Goal: Task Accomplishment & Management: Manage account settings

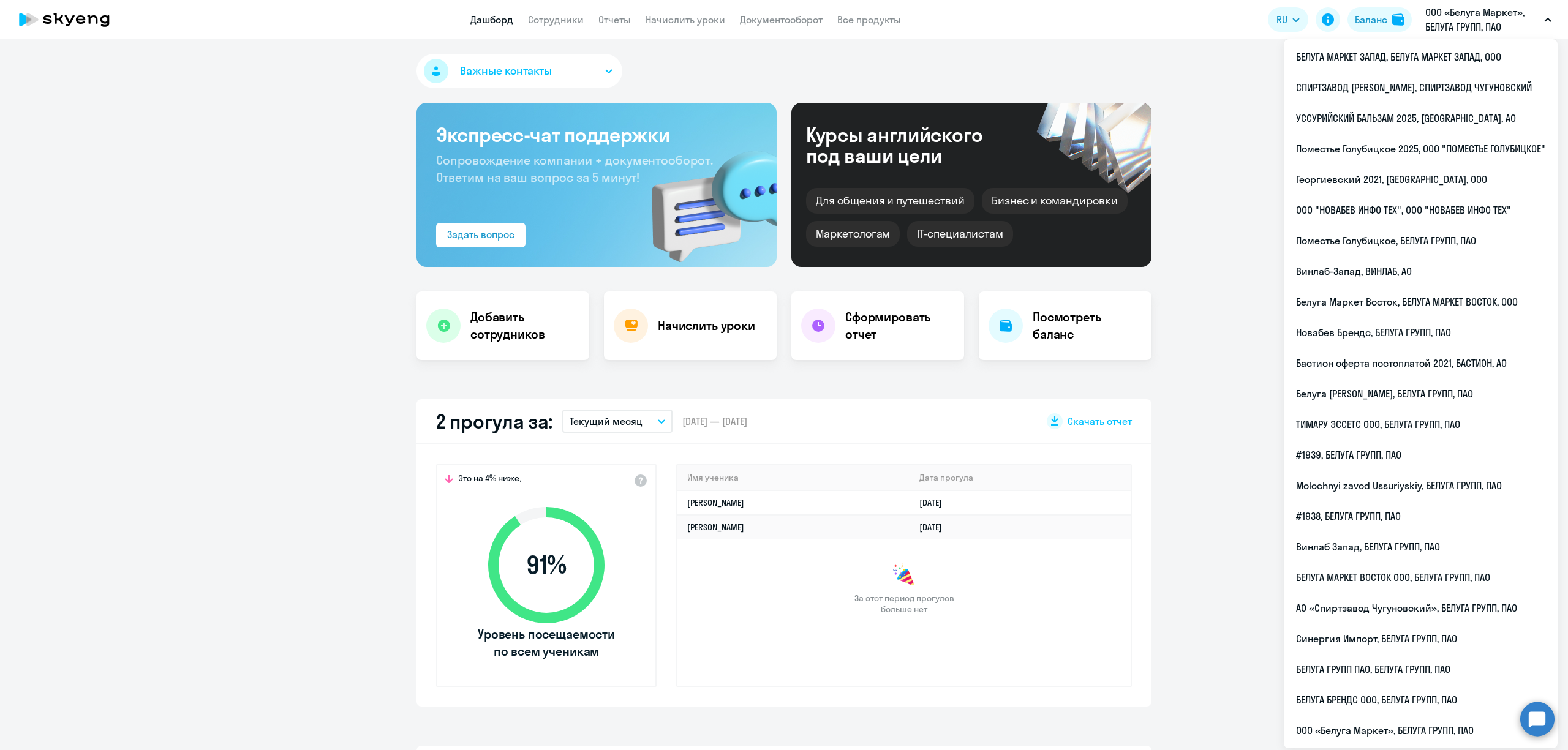
select select "30"
click at [1378, 671] on li "БЕЛУГА ГРУПП ПАО, БЕЛУГА ГРУПП, ПАО" at bounding box center [1421, 669] width 274 height 30
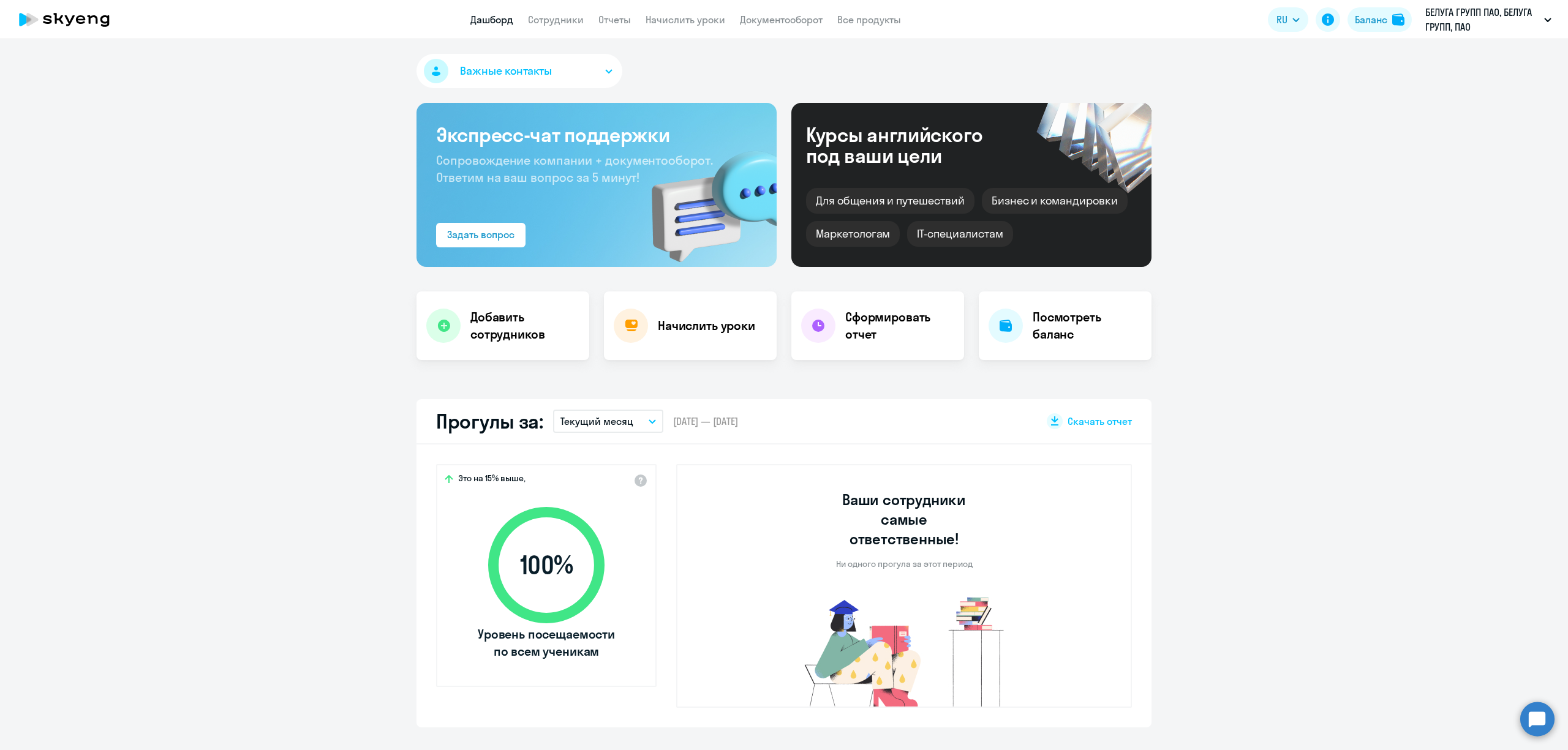
select select "30"
click at [545, 23] on link "Сотрудники" at bounding box center [556, 20] width 56 height 12
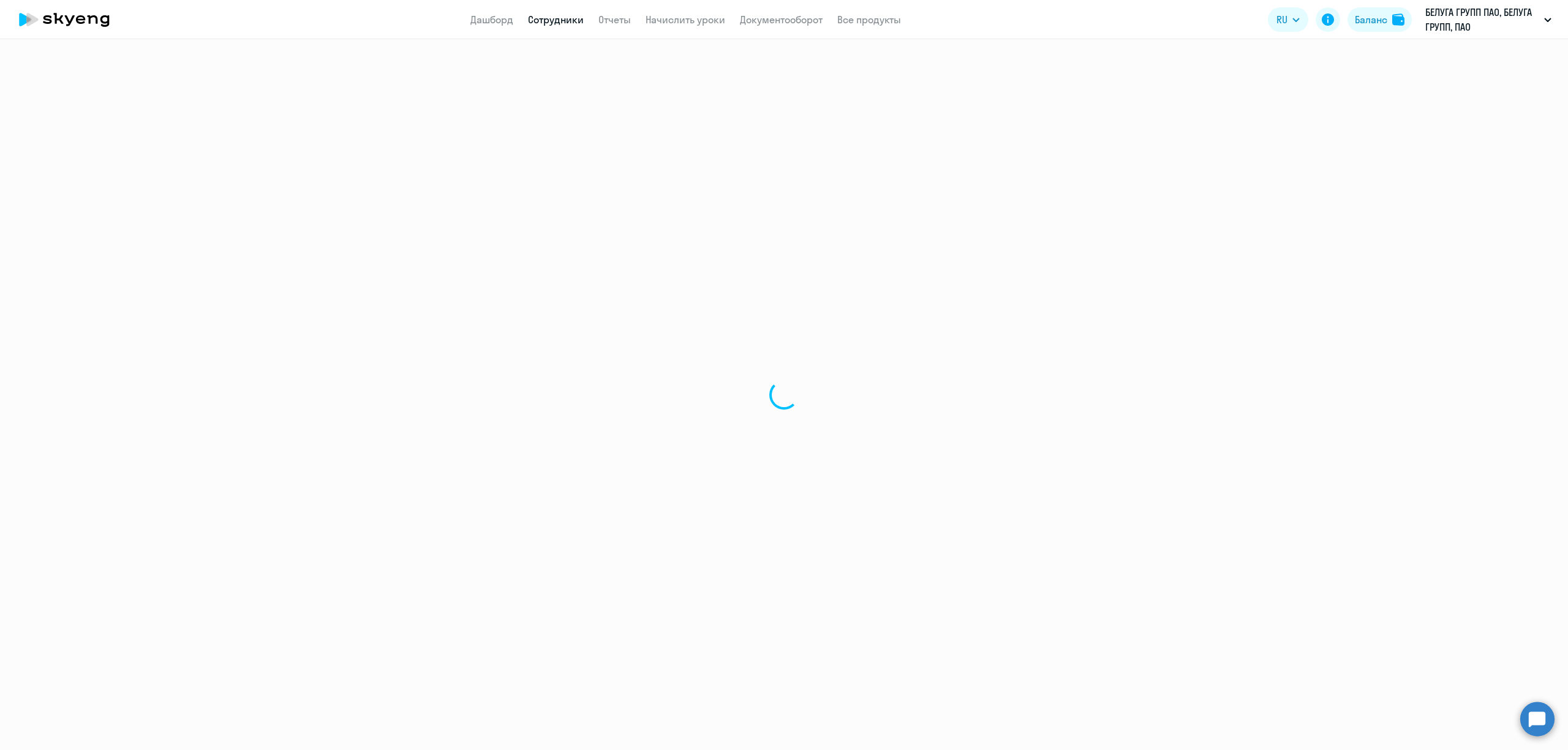
select select "30"
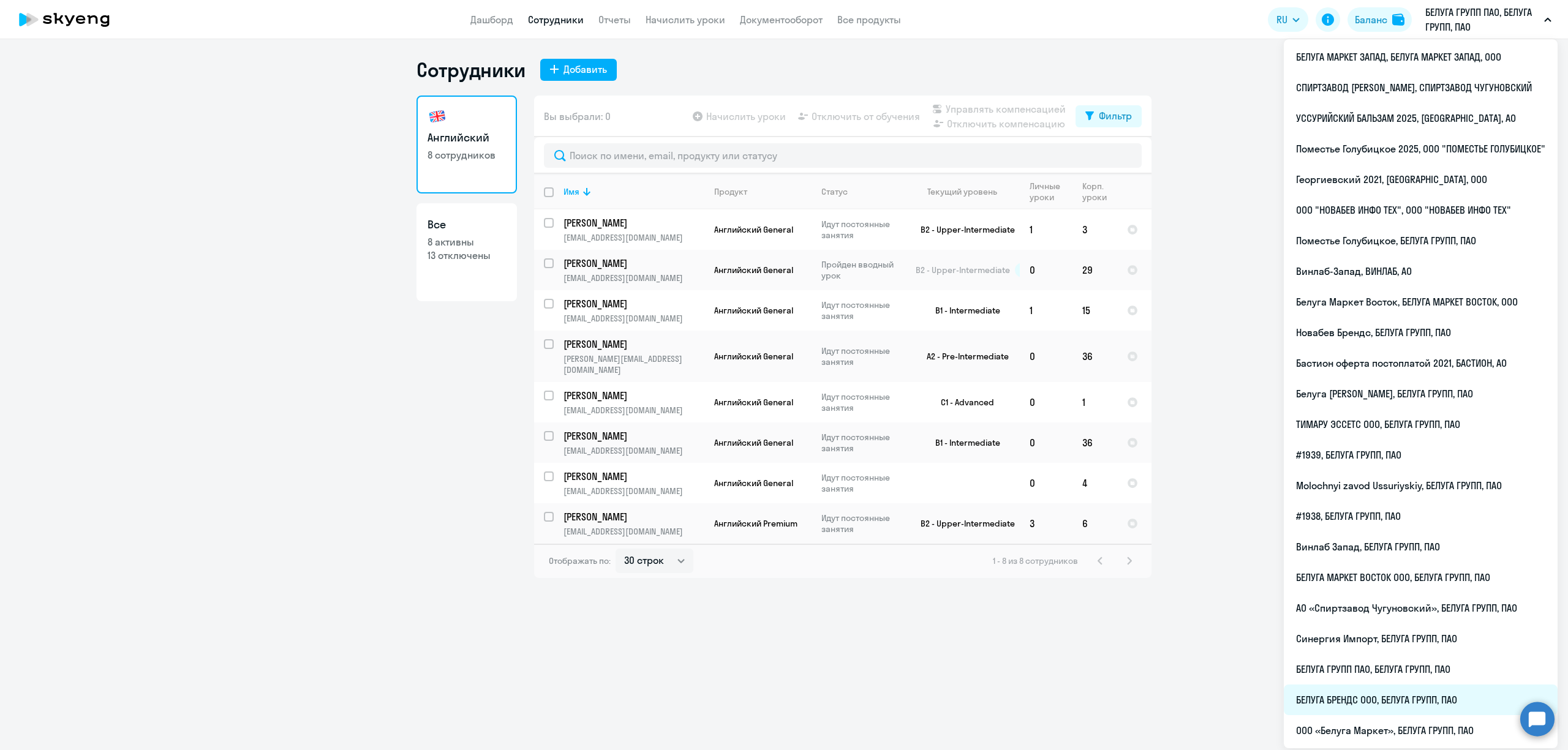
click at [1393, 698] on li "БЕЛУГА БРЕНДС ООО, БЕЛУГА ГРУПП, ПАО" at bounding box center [1421, 700] width 274 height 30
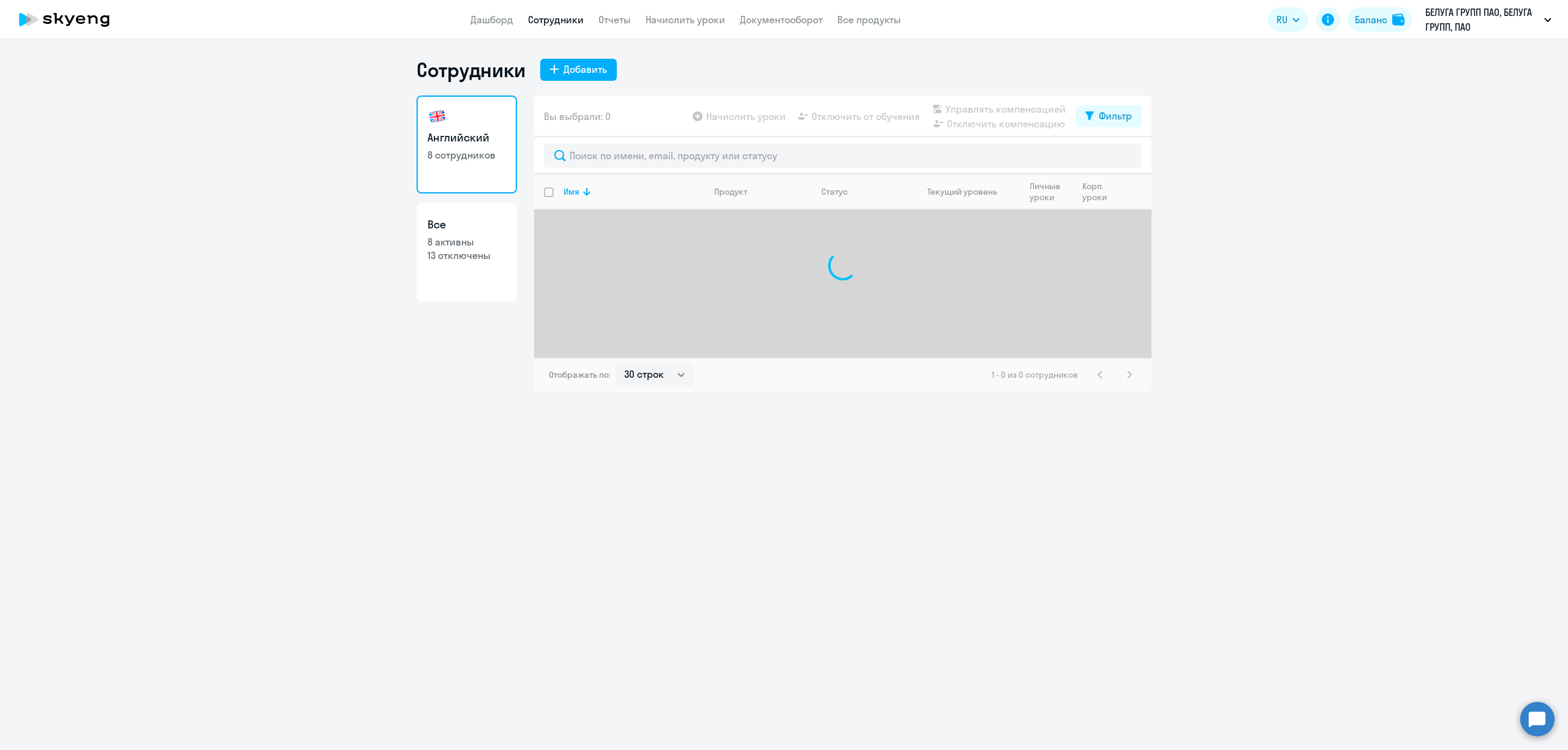
select select "30"
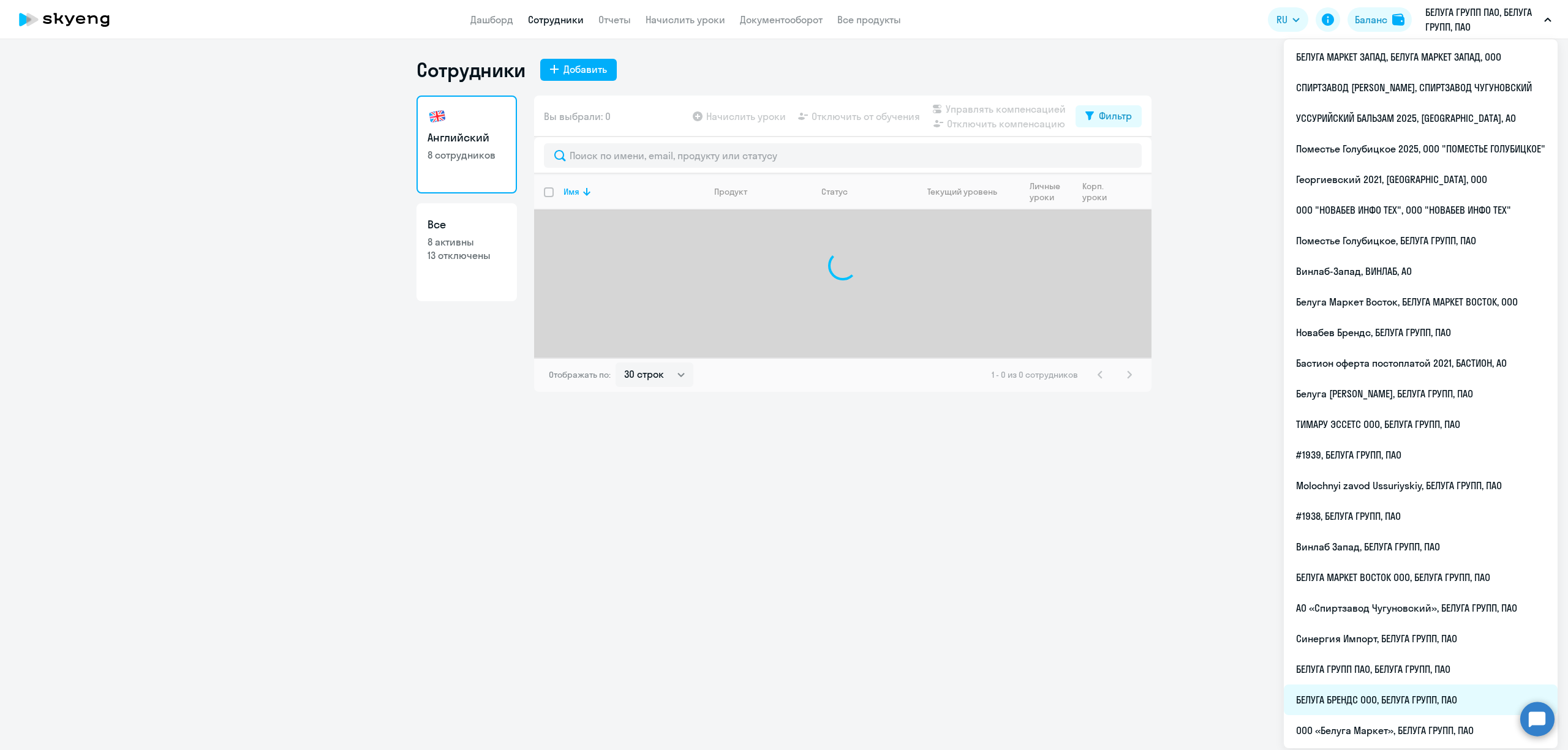
click at [1346, 696] on li "БЕЛУГА БРЕНДС ООО, БЕЛУГА ГРУПП, ПАО" at bounding box center [1421, 700] width 274 height 30
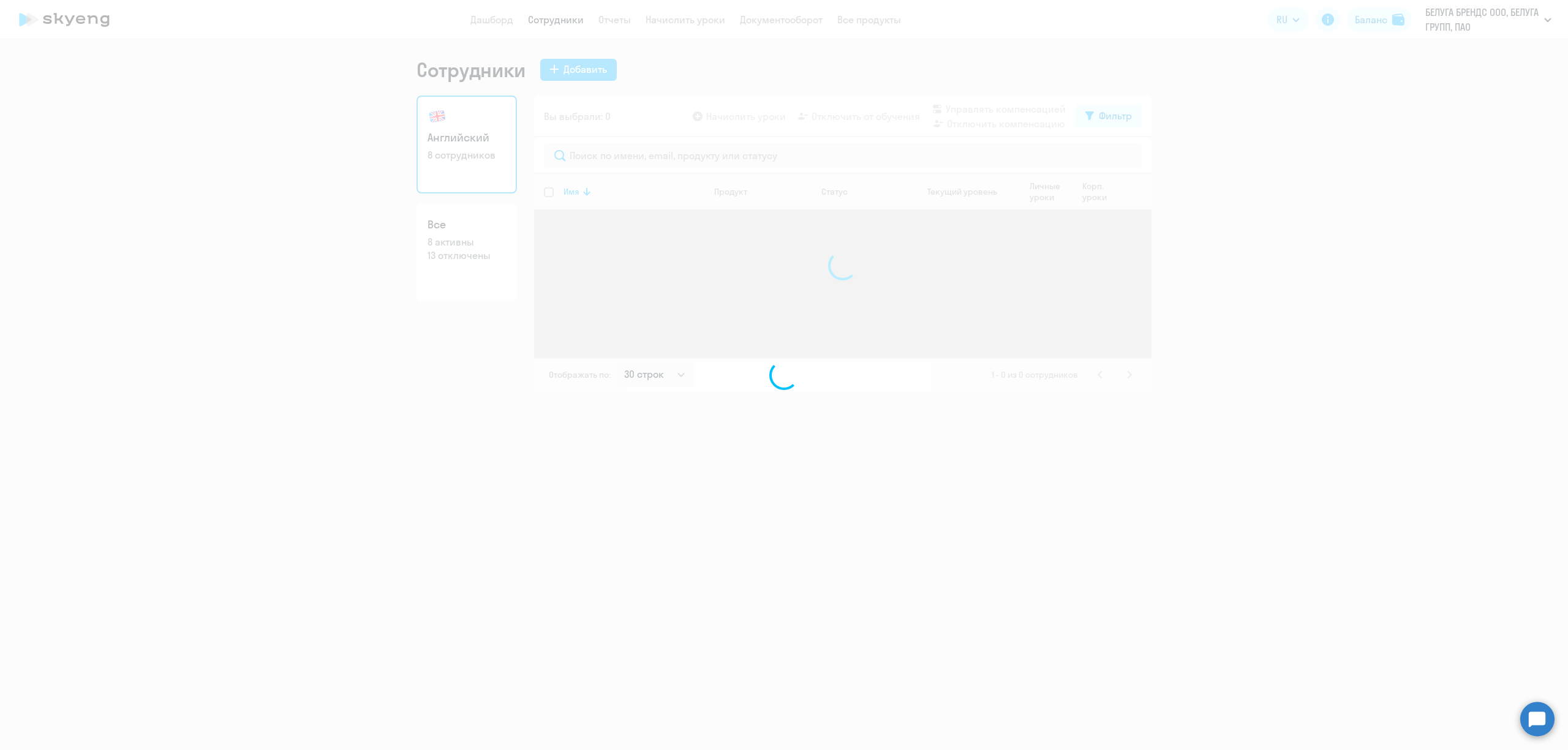
click at [1447, 21] on div at bounding box center [784, 375] width 1568 height 750
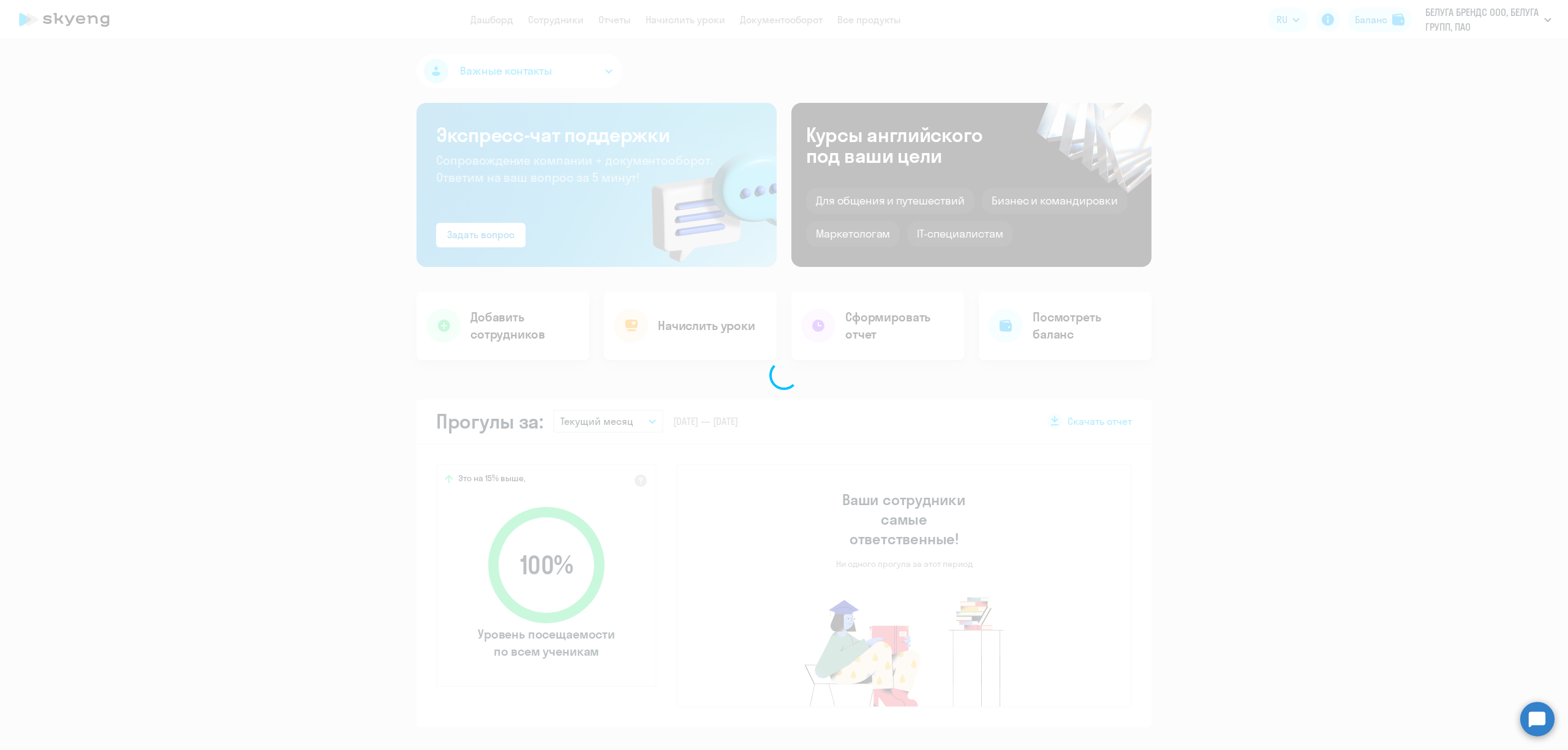
select select "30"
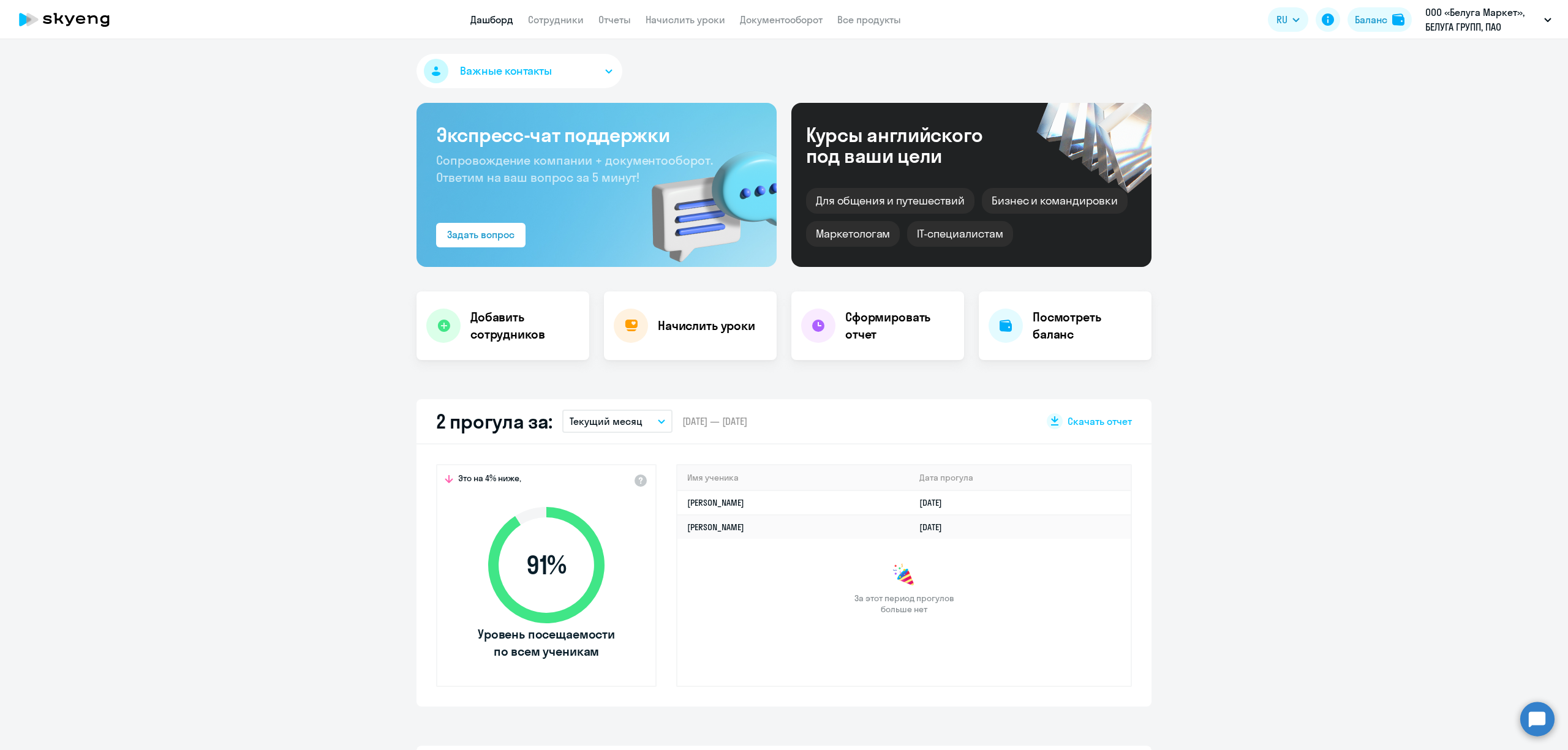
select select "30"
click at [567, 24] on link "Сотрудники" at bounding box center [556, 20] width 56 height 12
select select "30"
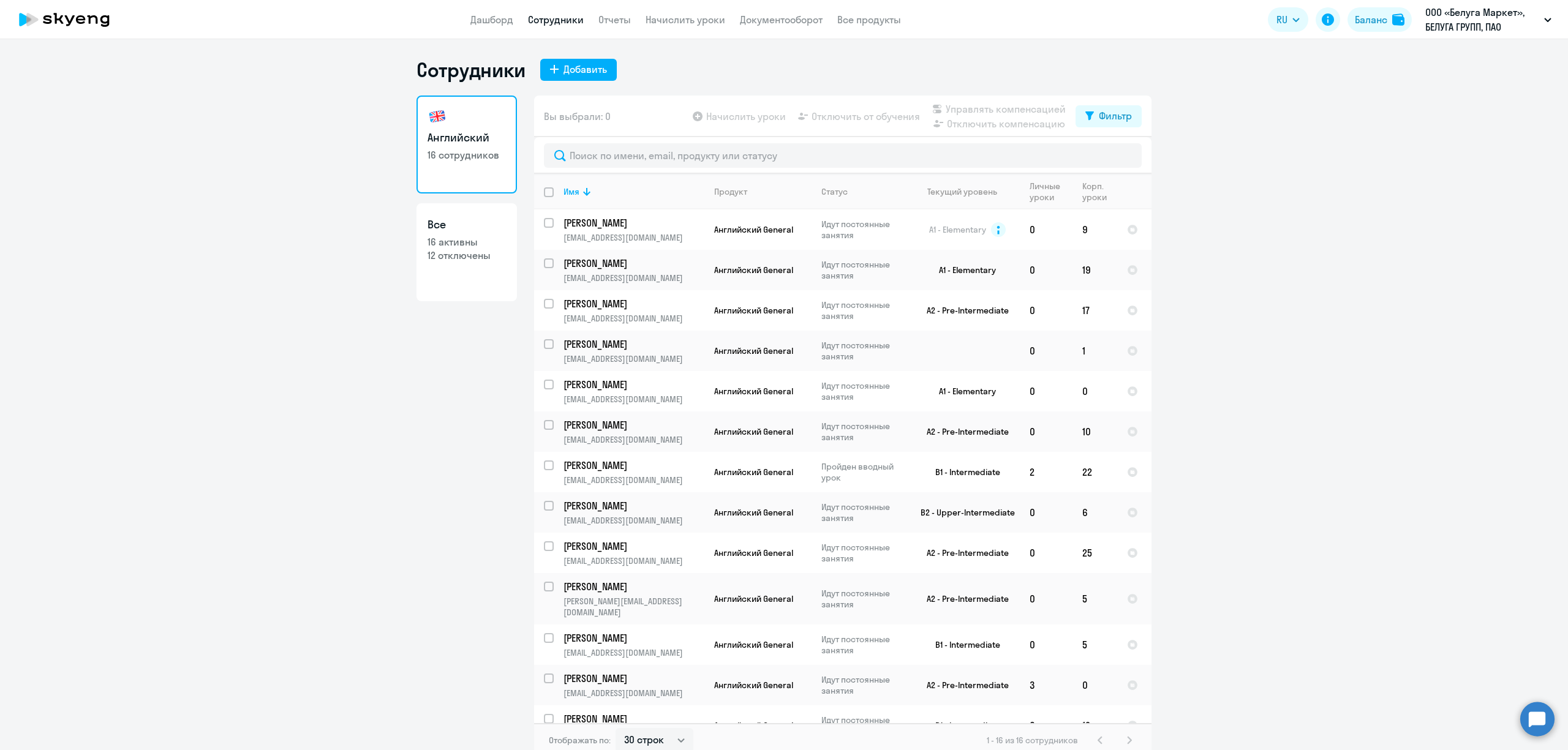
click at [449, 246] on p "16 активны" at bounding box center [466, 242] width 79 height 14
select select "30"
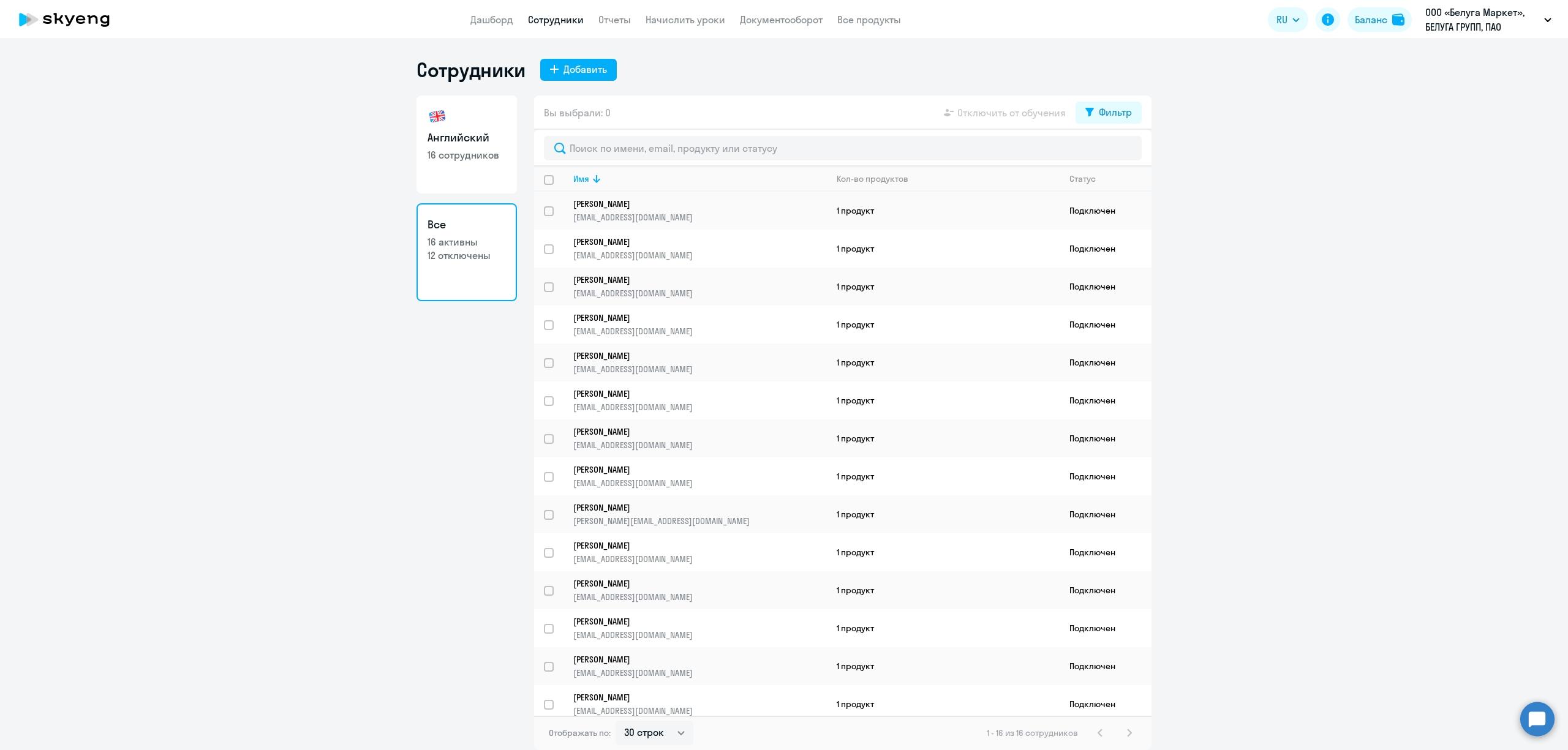
scroll to position [95, 0]
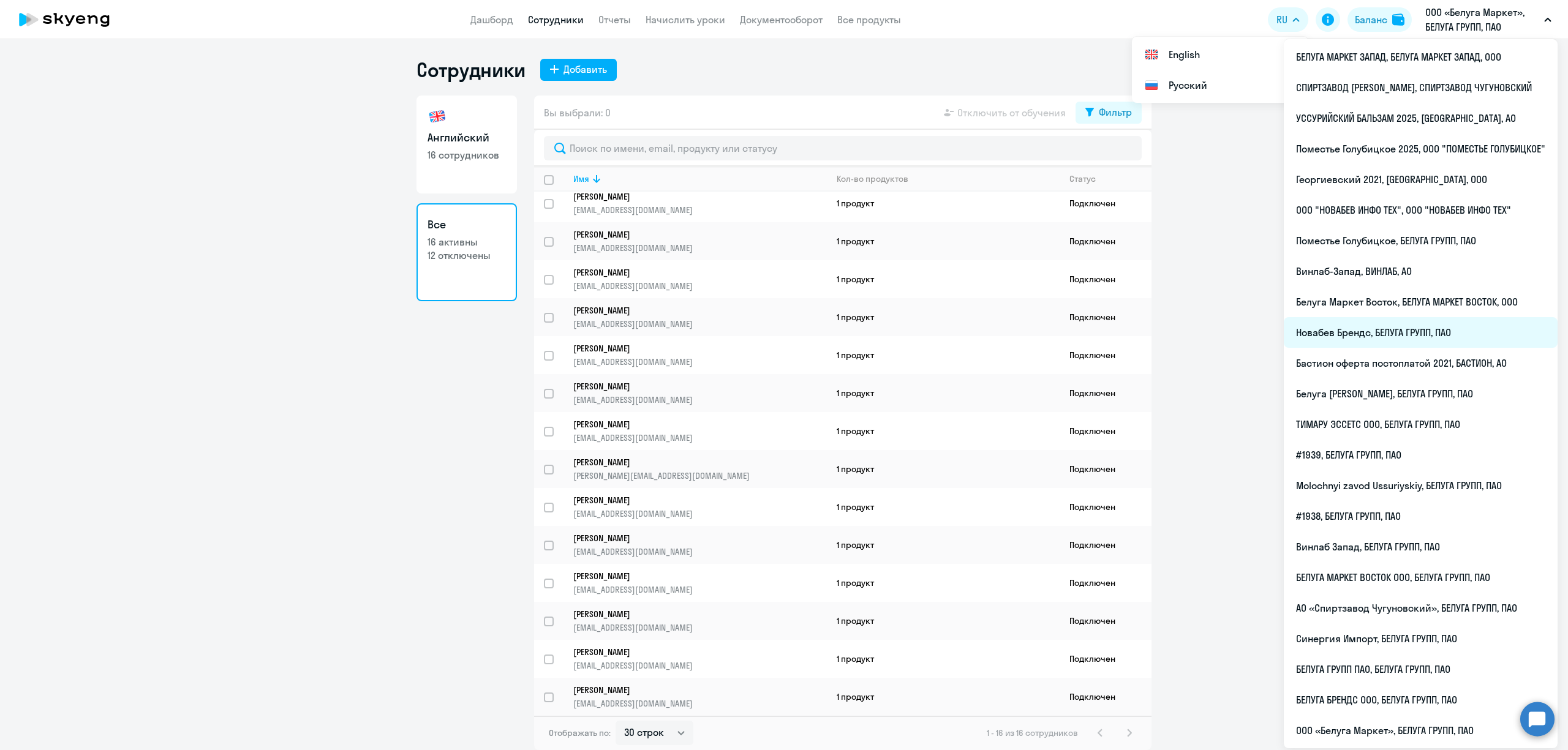
click at [1396, 329] on li "Новабев Брендс, БЕЛУГА ГРУПП, ПАО" at bounding box center [1421, 332] width 274 height 30
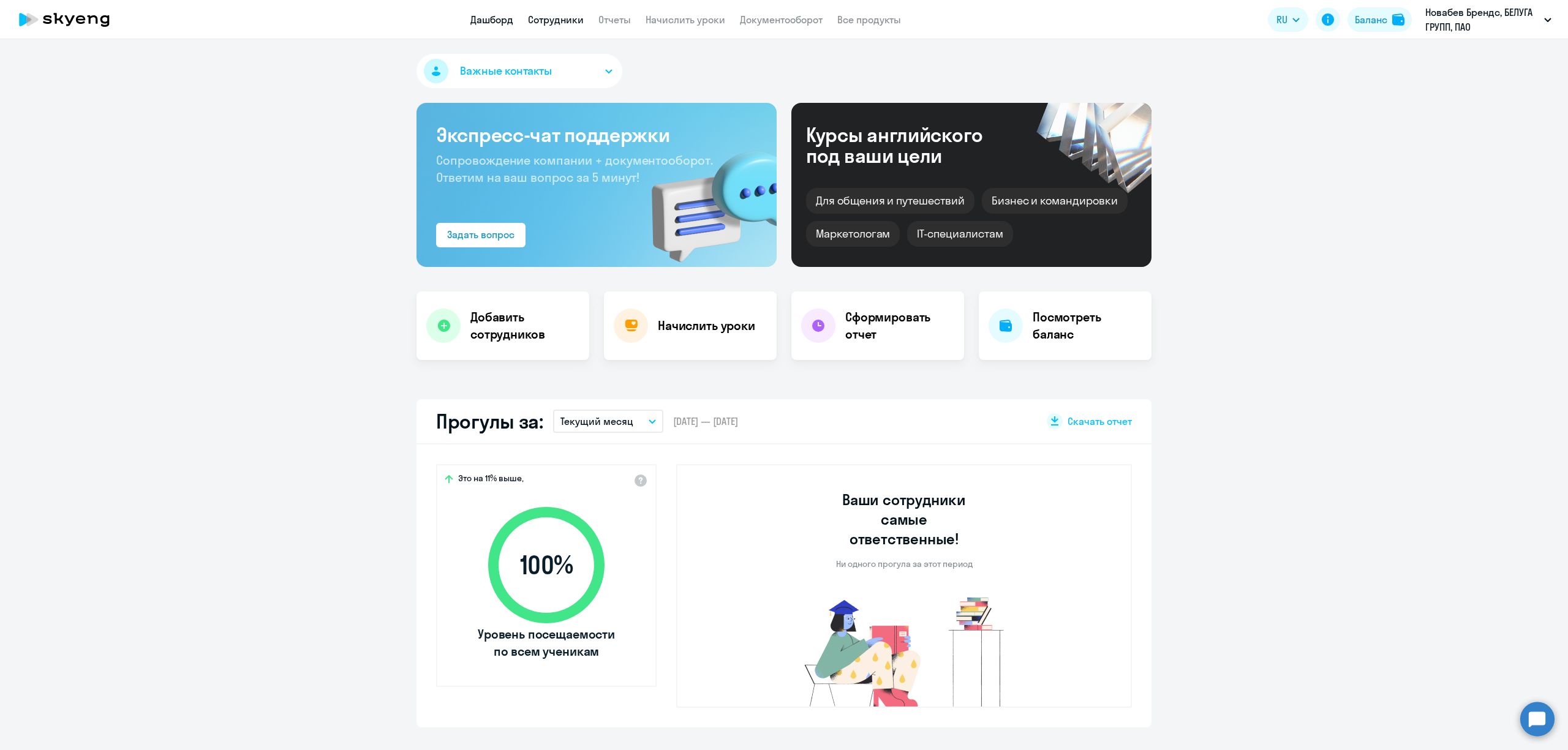
click at [569, 23] on link "Сотрудники" at bounding box center [556, 20] width 56 height 12
select select "30"
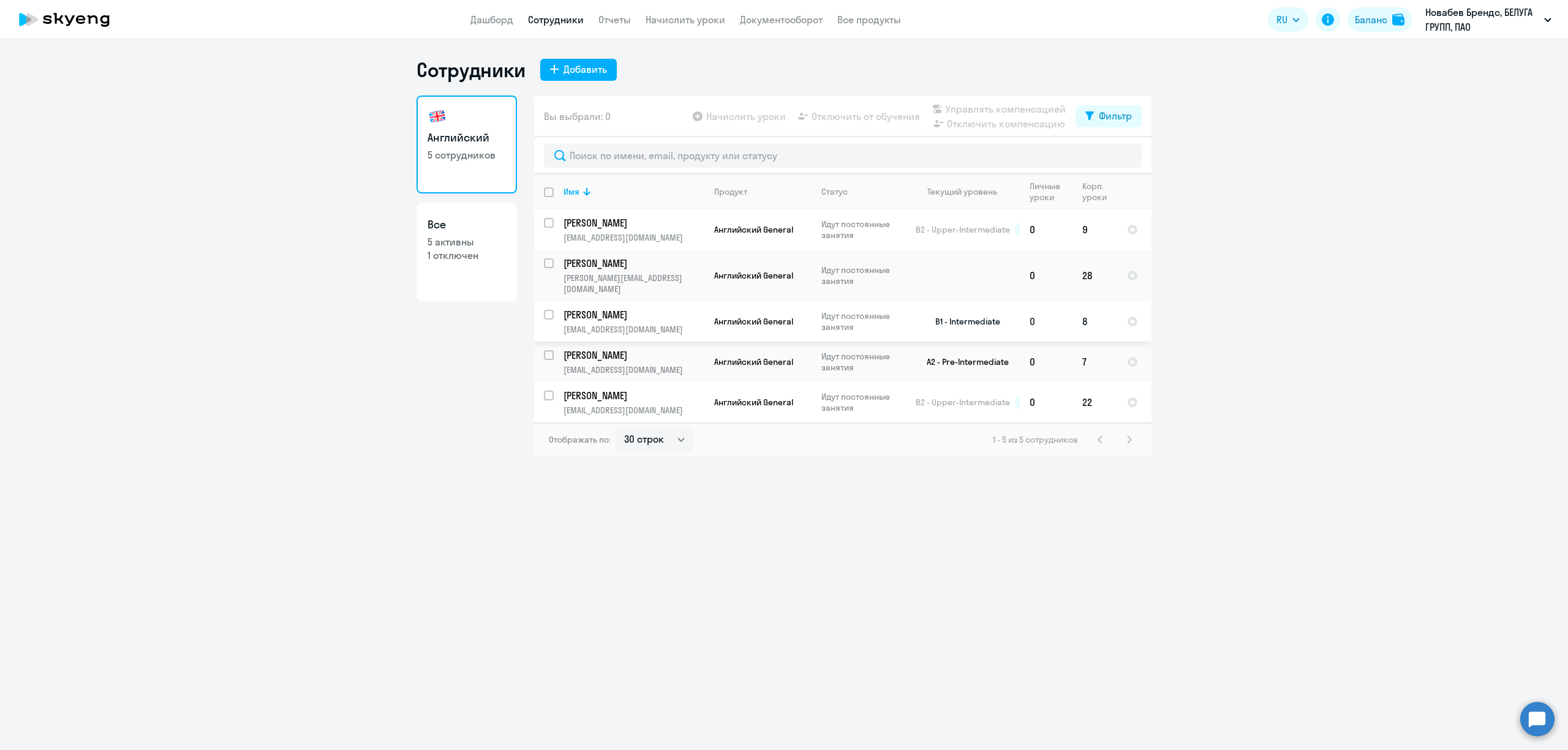
click at [553, 310] on input "select row 41366680" at bounding box center [556, 322] width 25 height 25
checkbox input "true"
click at [752, 114] on span "Начислить уроки" at bounding box center [746, 116] width 80 height 15
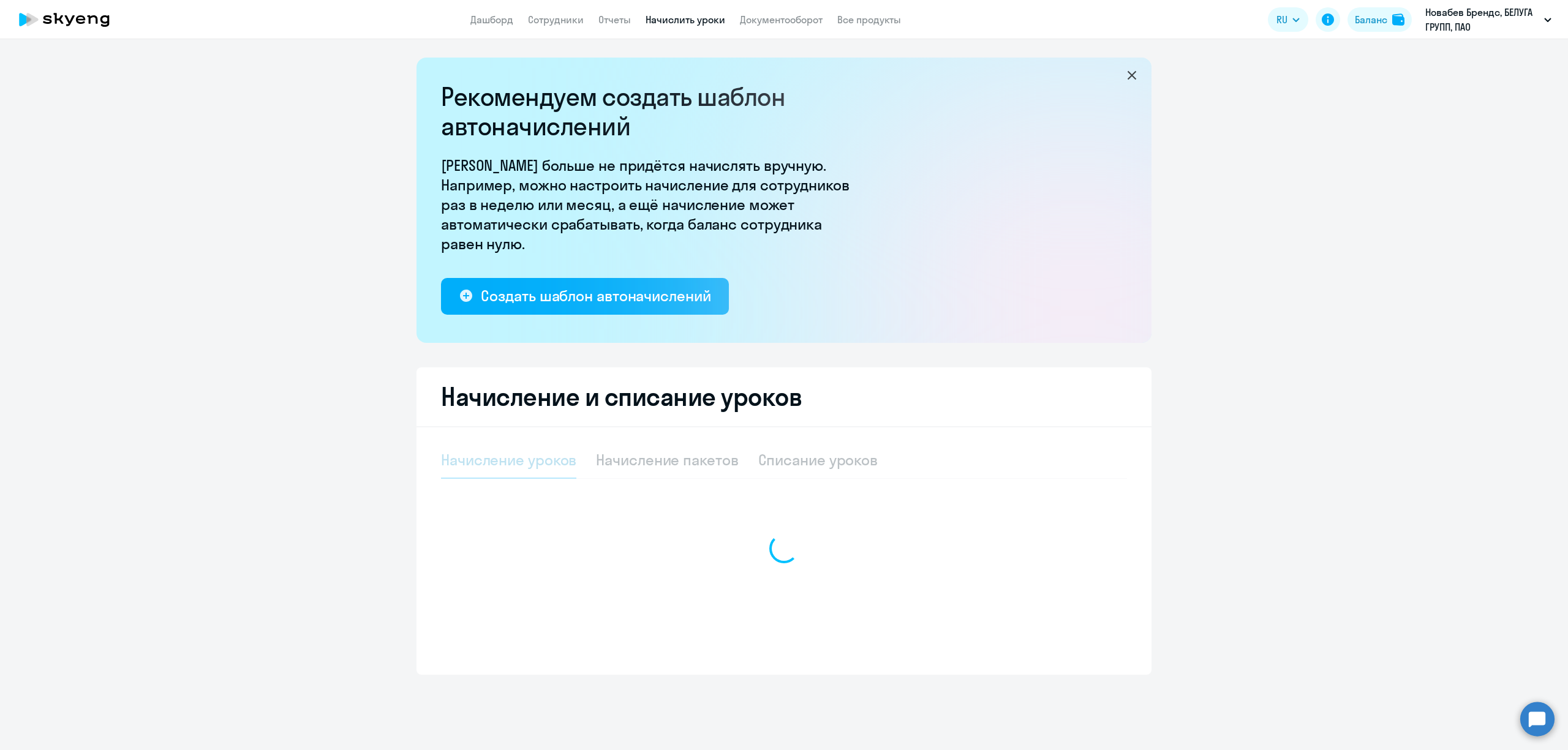
select select "10"
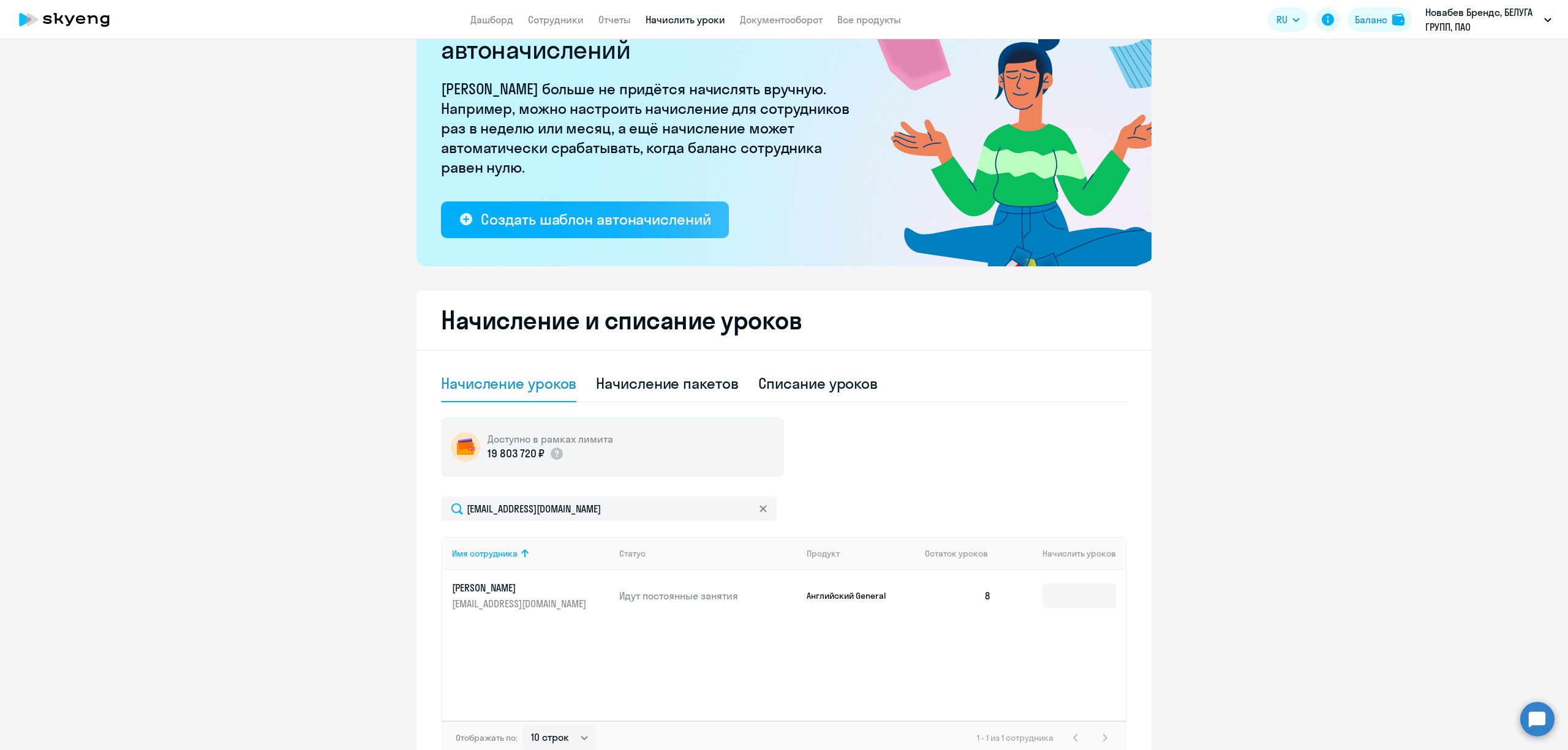
scroll to position [150, 0]
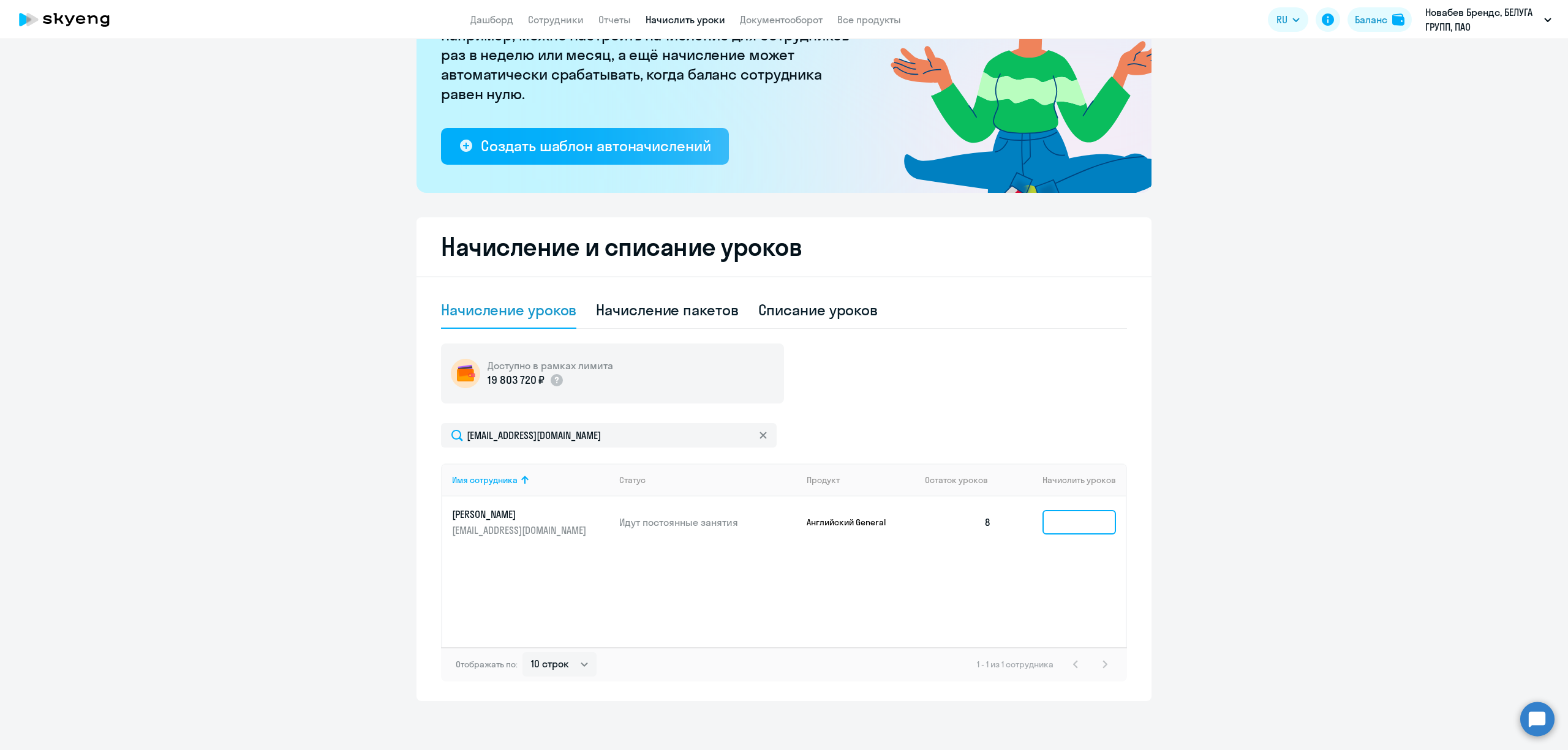
click at [1096, 517] on input at bounding box center [1079, 523] width 74 height 25
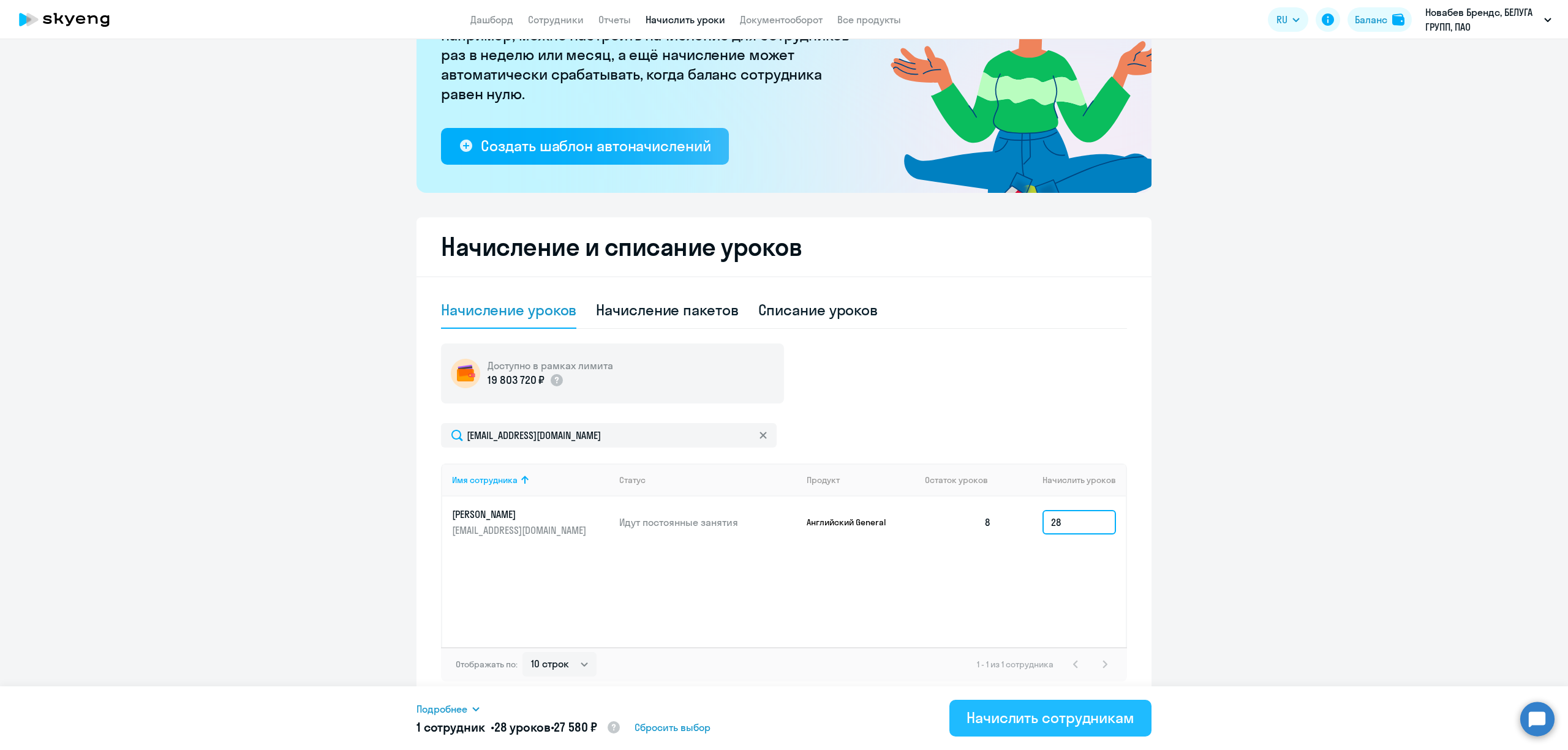
type input "28"
click at [1017, 713] on div "Начислить сотрудникам" at bounding box center [1050, 718] width 168 height 20
